Goal: Transaction & Acquisition: Purchase product/service

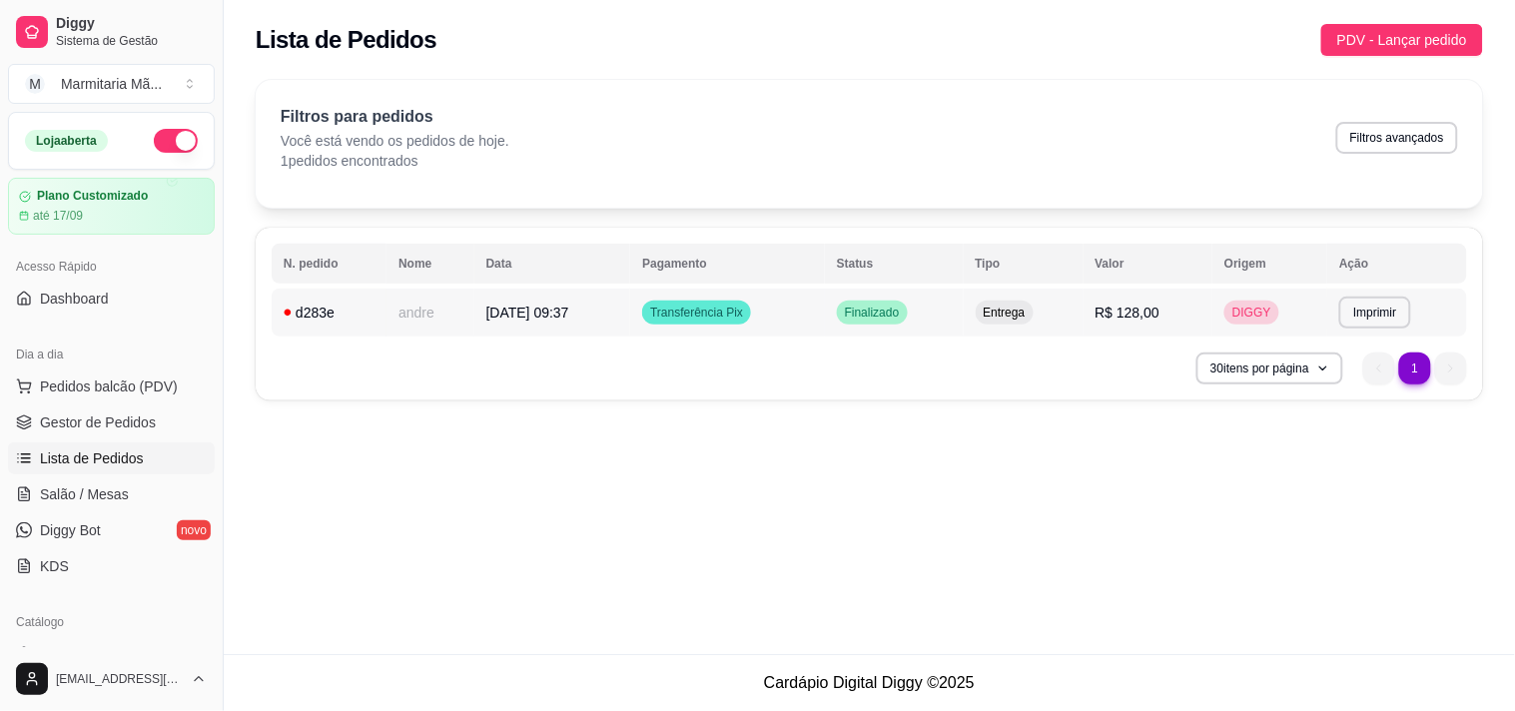
scroll to position [145, 0]
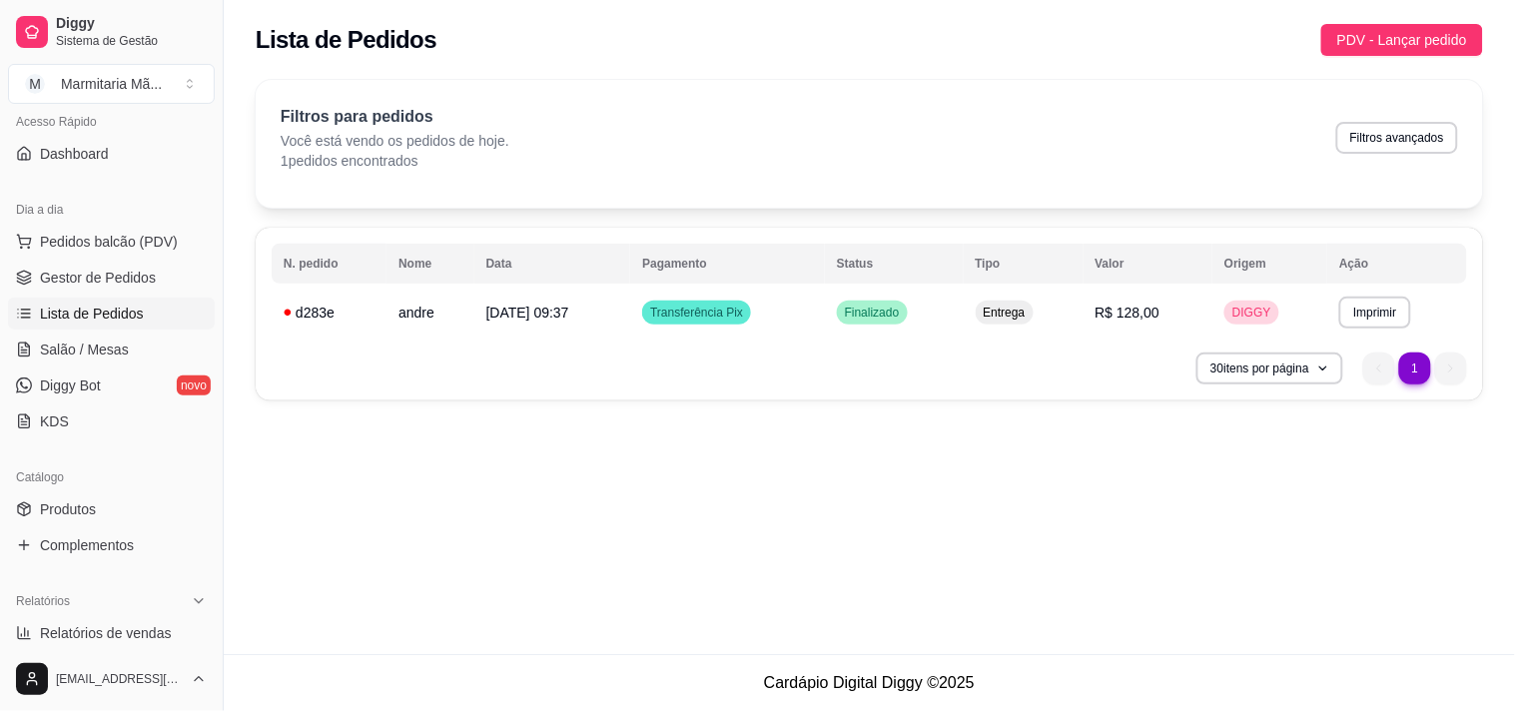
click at [1019, 285] on table "**********" at bounding box center [870, 290] width 1196 height 93
click at [1445, 32] on span "PDV - Lançar pedido" at bounding box center [1402, 40] width 130 height 22
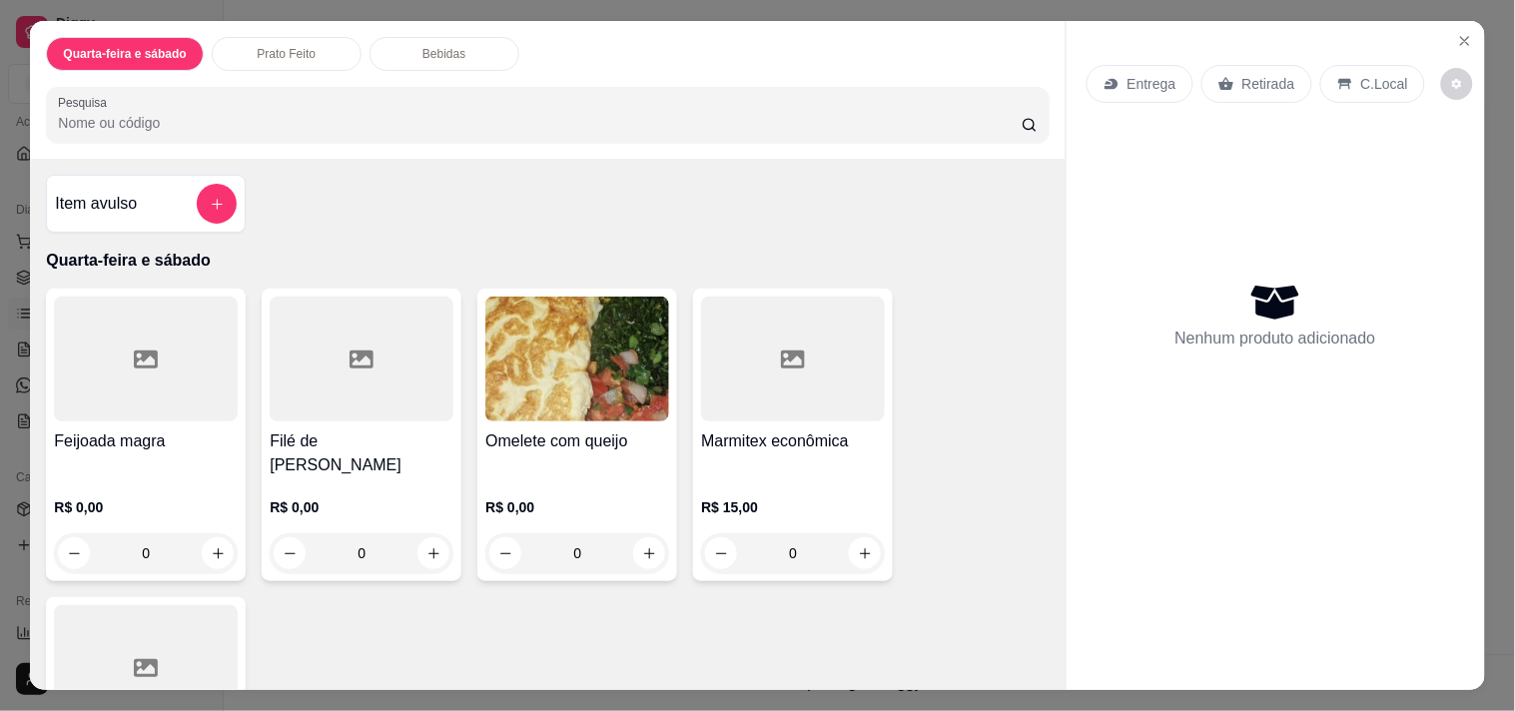
click at [46, 289] on div "Feijoada magra R$ 0,00 0" at bounding box center [146, 435] width 200 height 293
click at [221, 357] on div at bounding box center [146, 359] width 184 height 125
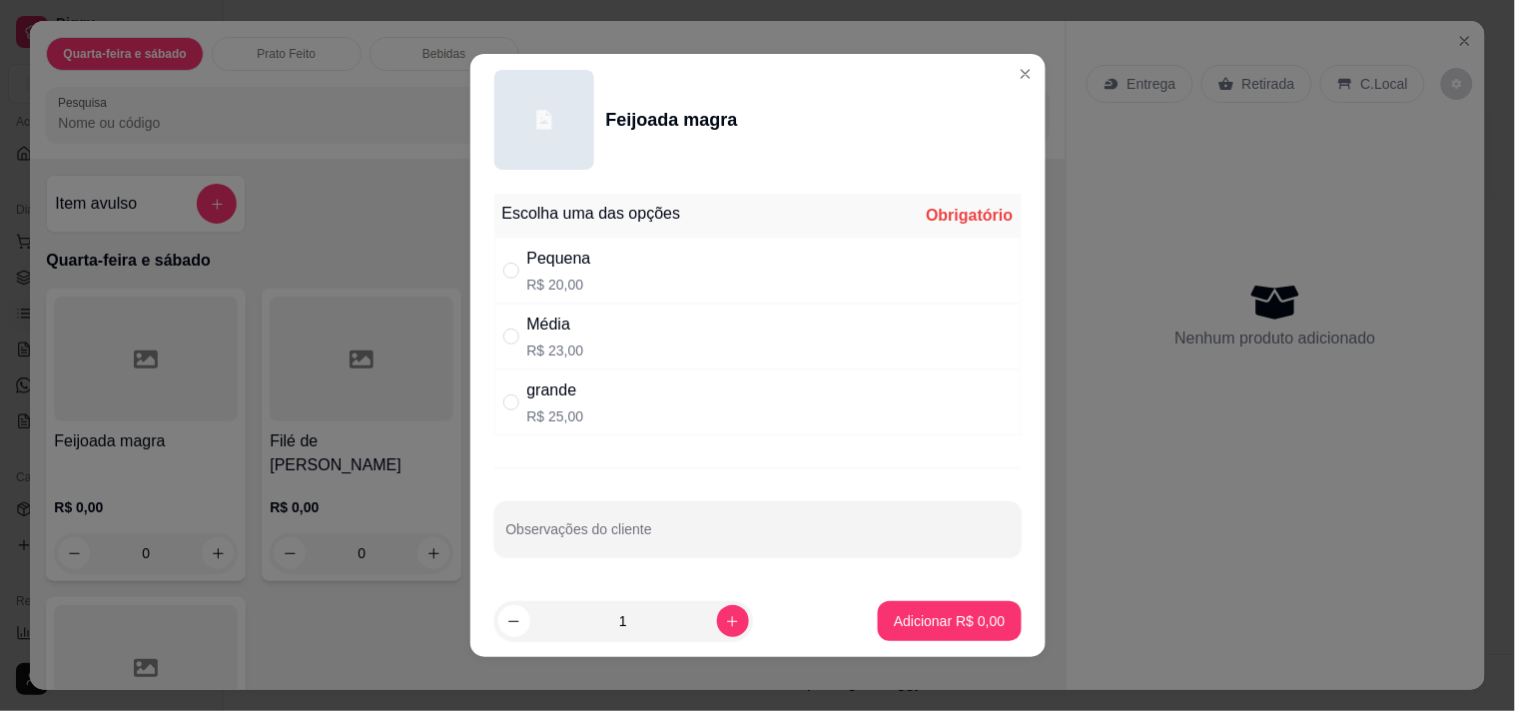
click at [571, 390] on div "grande" at bounding box center [555, 391] width 57 height 24
radio input "true"
click at [926, 607] on button "Adicionar R$ 25,00" at bounding box center [946, 621] width 147 height 39
type input "1"
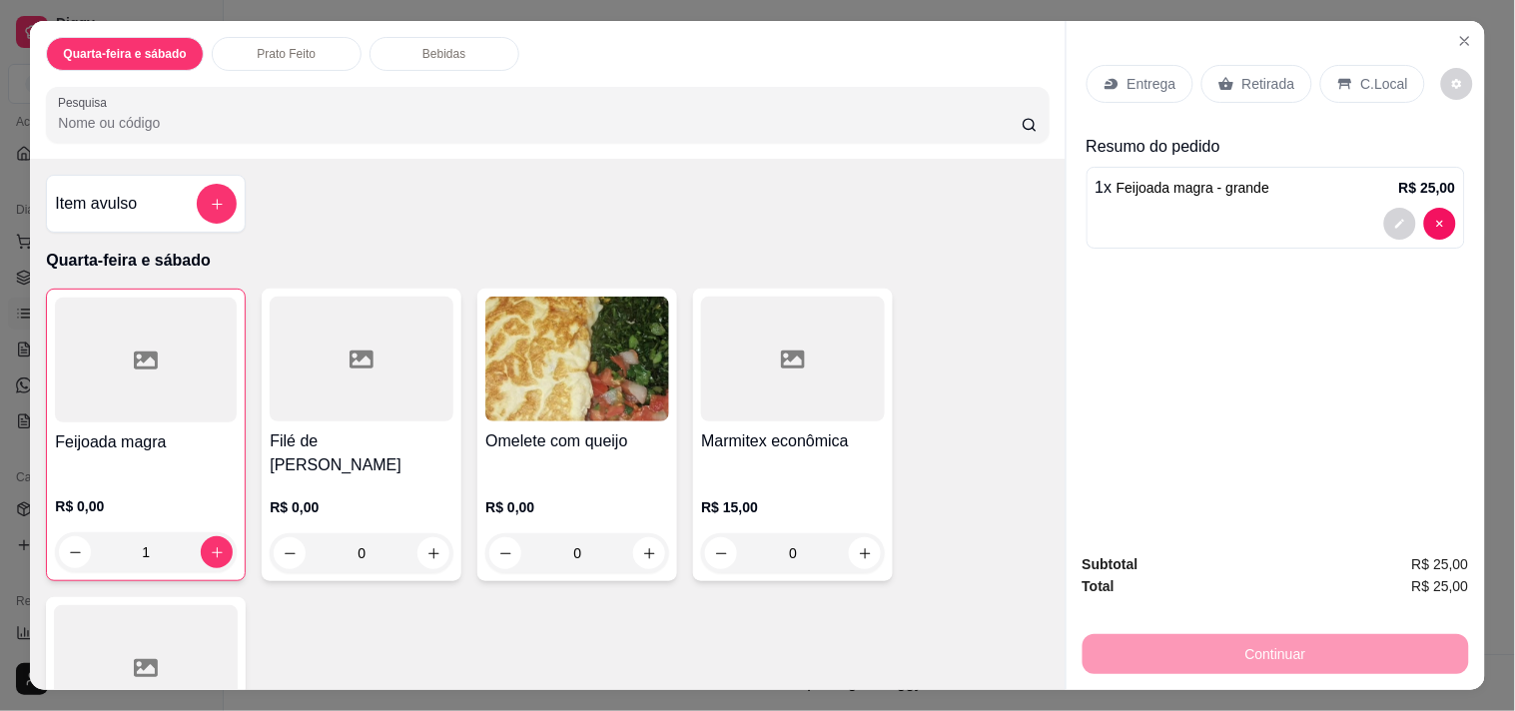
click at [1128, 80] on p "Entrega" at bounding box center [1152, 84] width 49 height 20
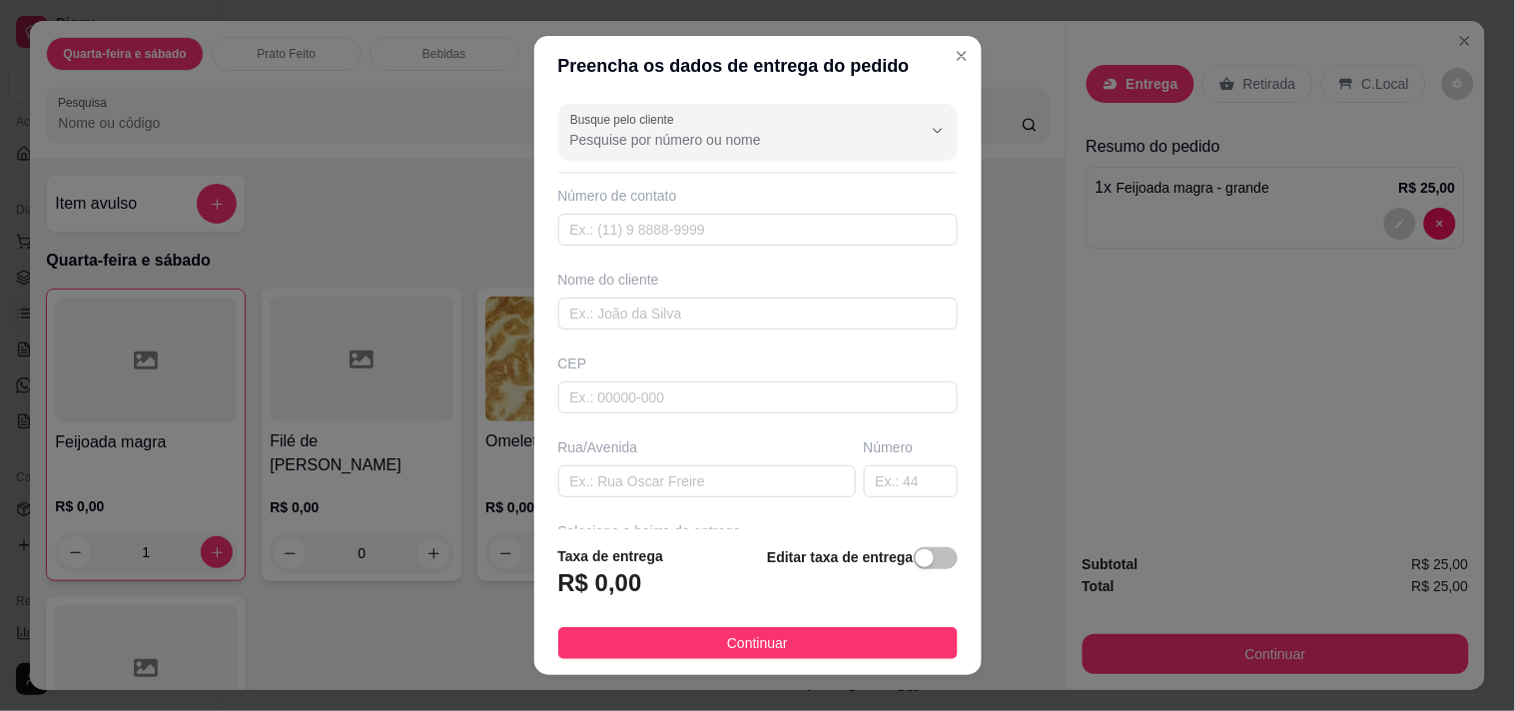
click at [703, 333] on div "Busque pelo cliente Número de contato Nome do cliente CEP Rua/[GEOGRAPHIC_DATA]…" at bounding box center [757, 313] width 447 height 435
click at [689, 320] on input "text" at bounding box center [758, 314] width 400 height 32
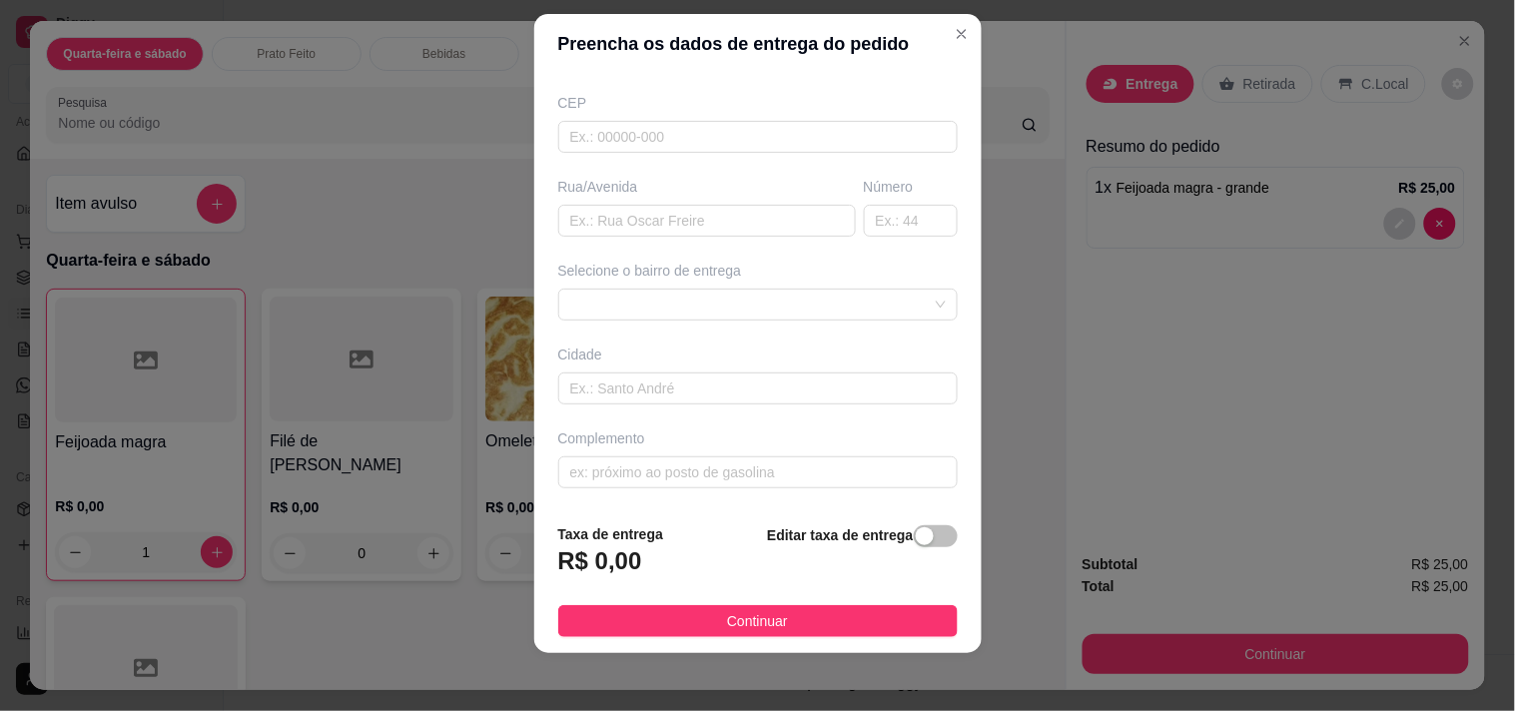
scroll to position [28, 0]
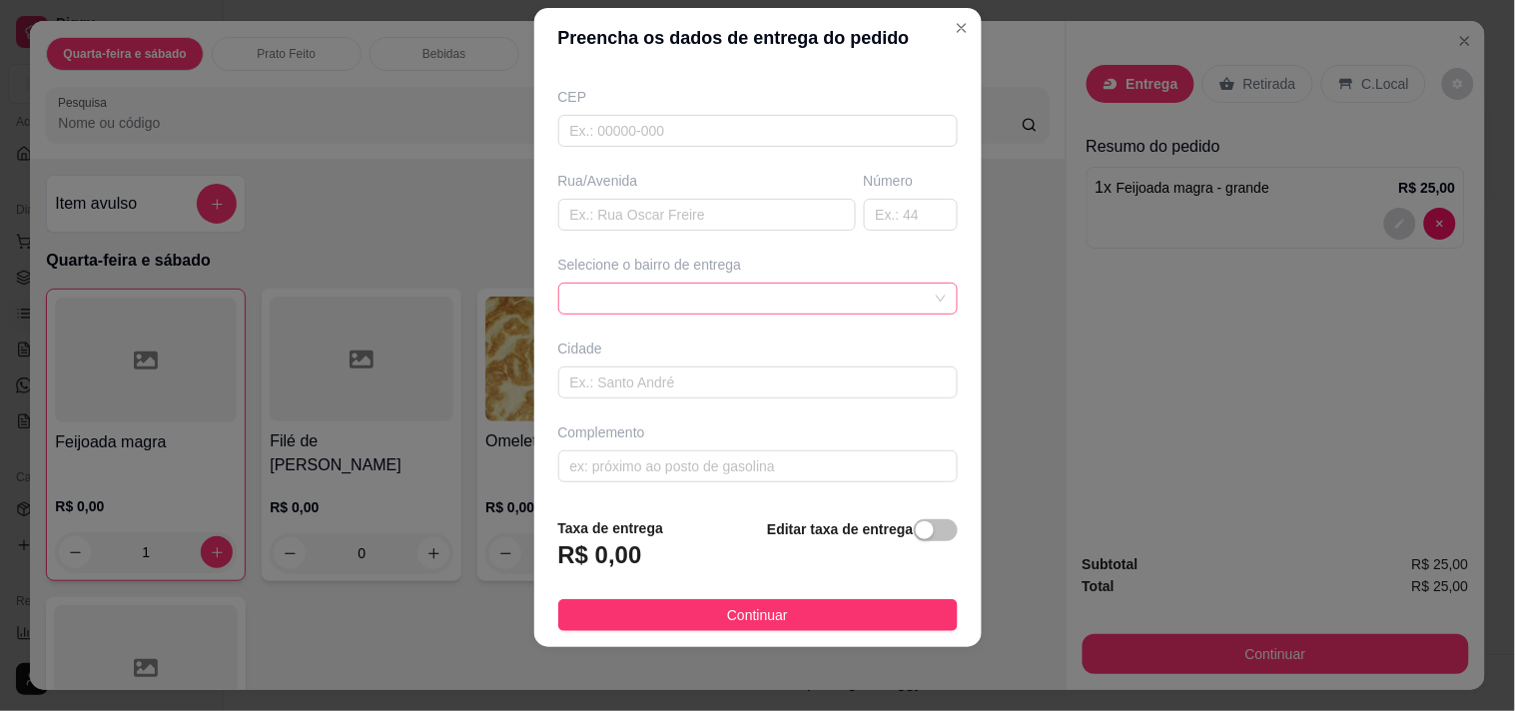
click at [636, 302] on div at bounding box center [758, 299] width 400 height 32
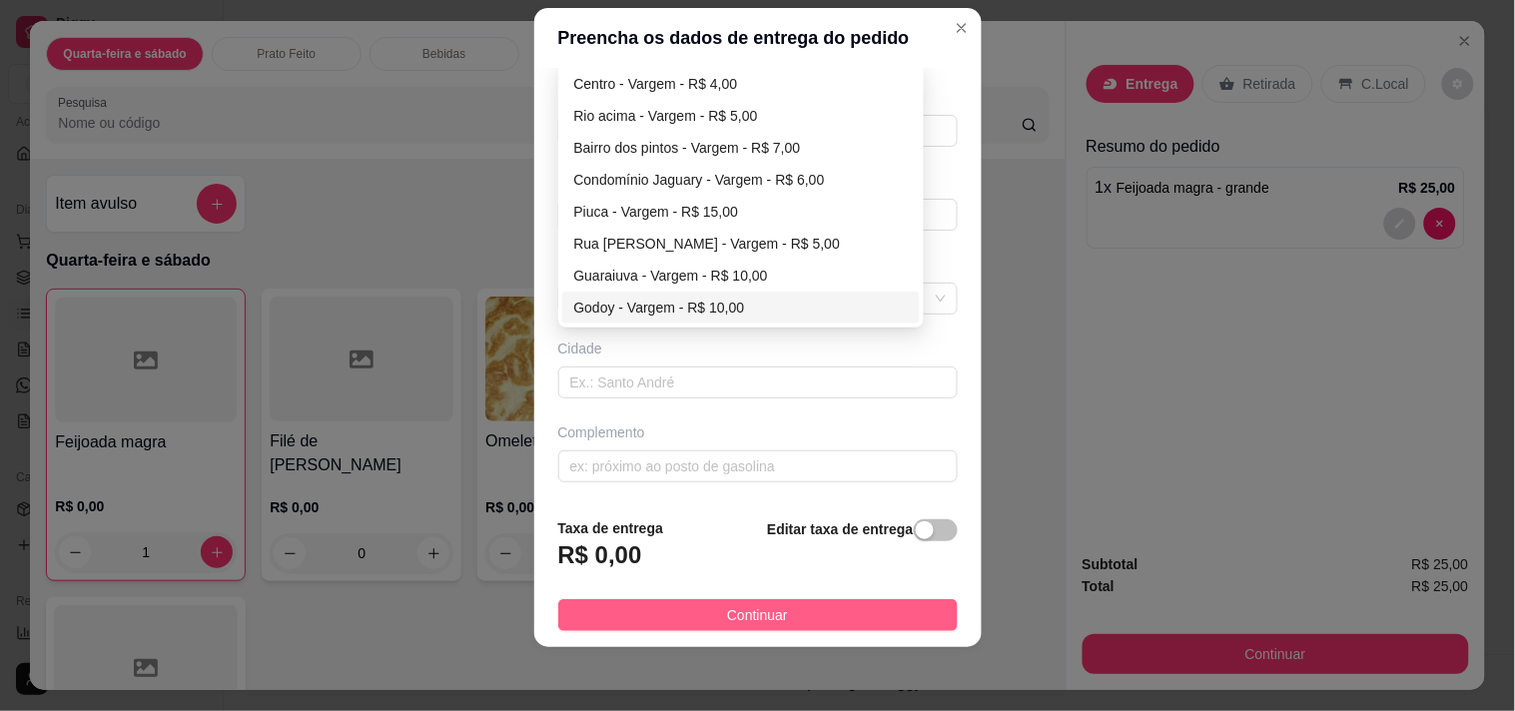
type input "[PERSON_NAME]"
click at [743, 612] on span "Continuar" at bounding box center [757, 615] width 61 height 22
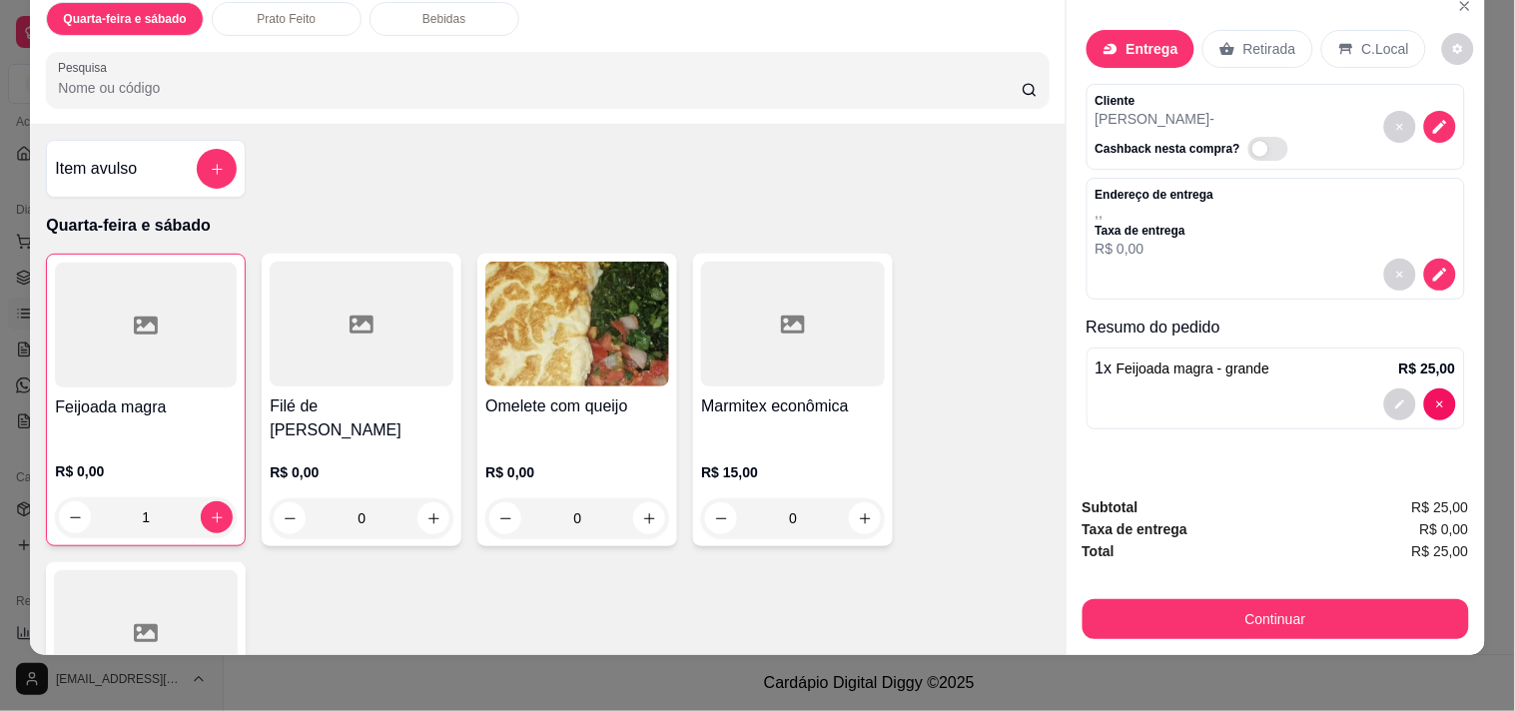
scroll to position [51, 0]
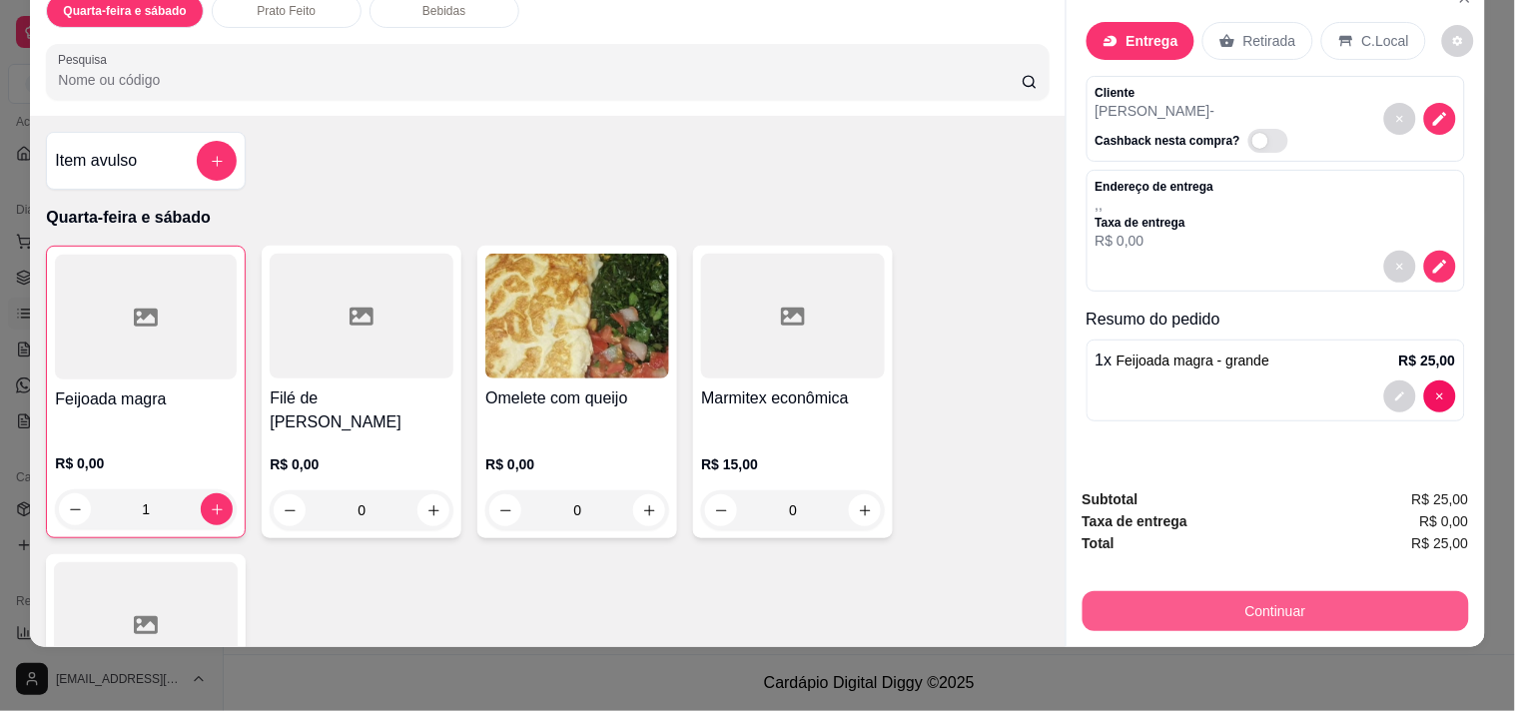
click at [1301, 591] on button "Continuar" at bounding box center [1276, 611] width 387 height 40
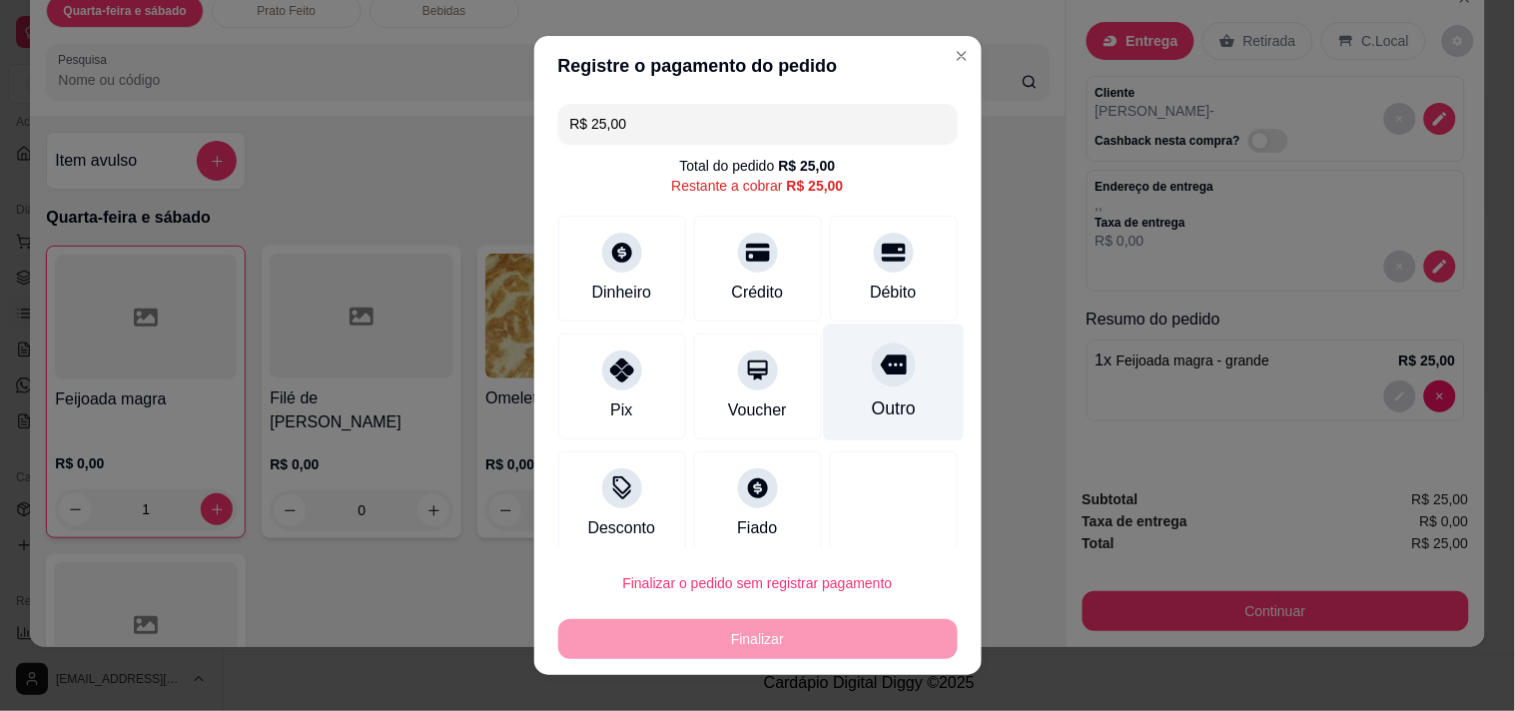
click at [834, 385] on div "Outro" at bounding box center [893, 382] width 141 height 117
type input "R$ 0,00"
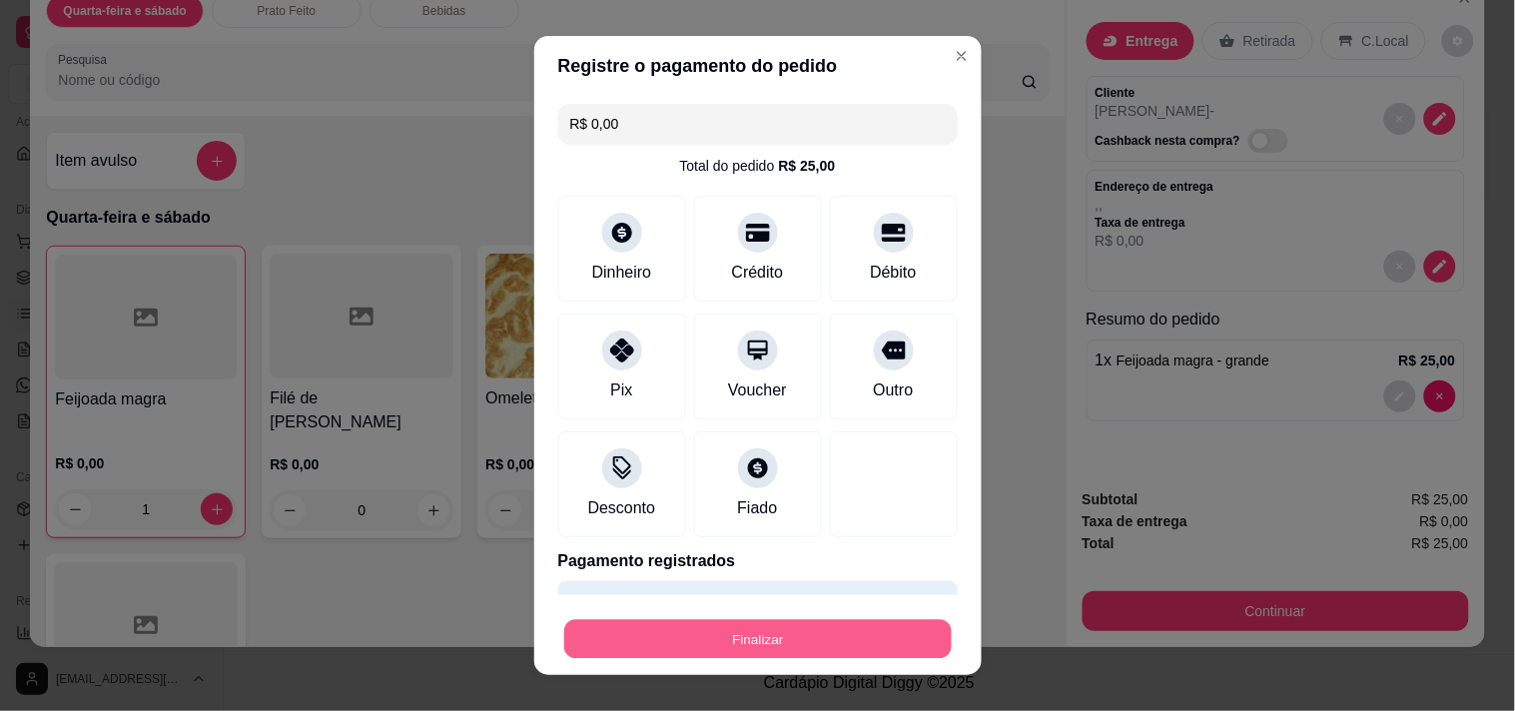
click at [782, 640] on button "Finalizar" at bounding box center [758, 639] width 388 height 39
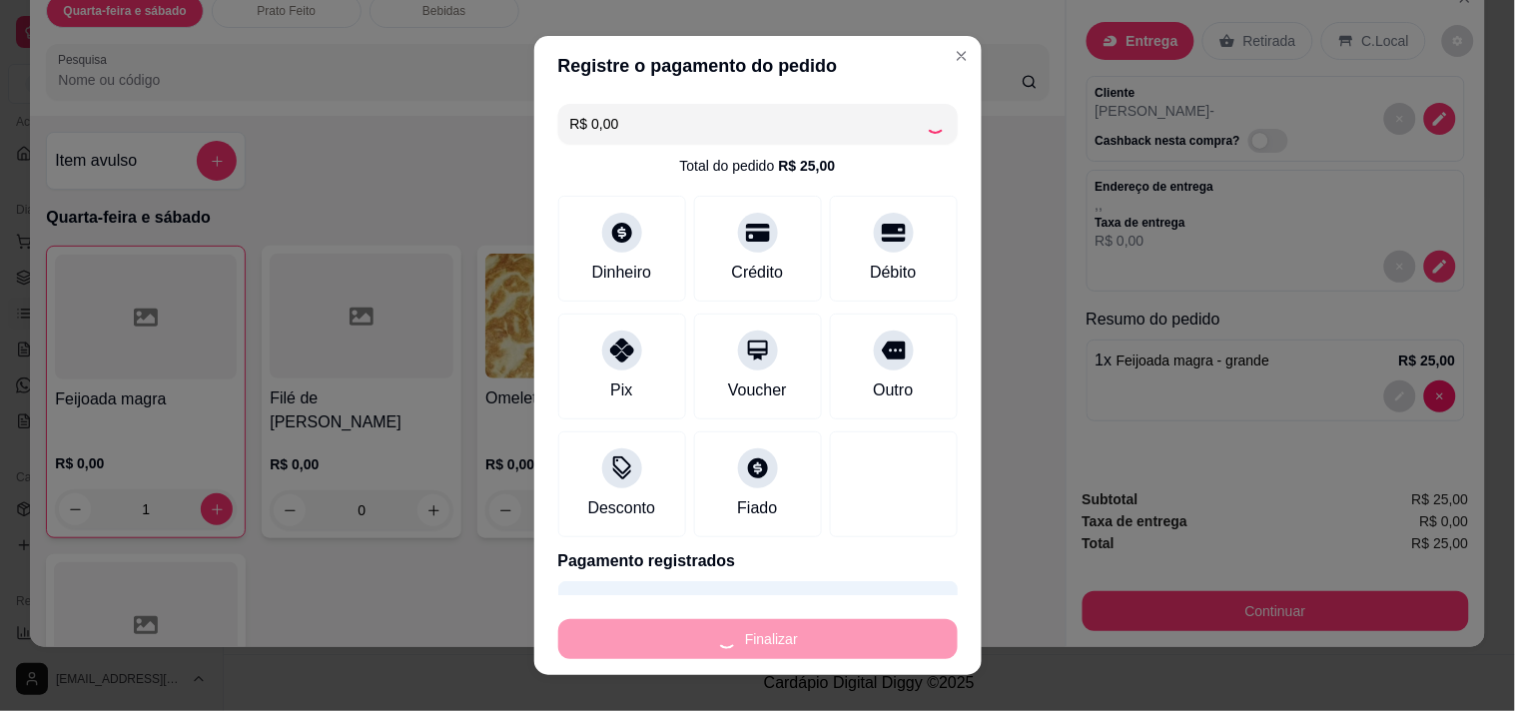
type input "0"
type input "-R$ 25,00"
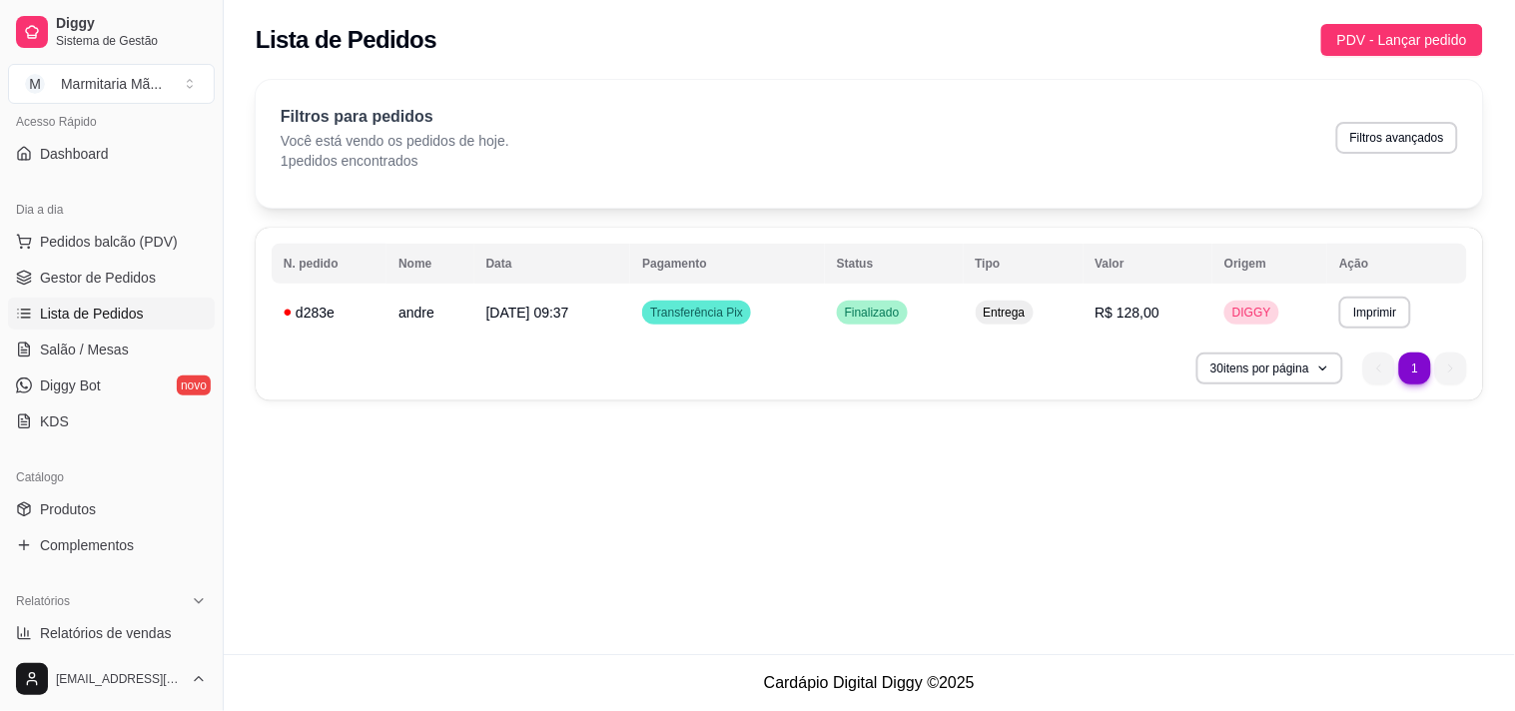
click at [802, 596] on div "**********" at bounding box center [870, 327] width 1292 height 654
